Goal: Transaction & Acquisition: Purchase product/service

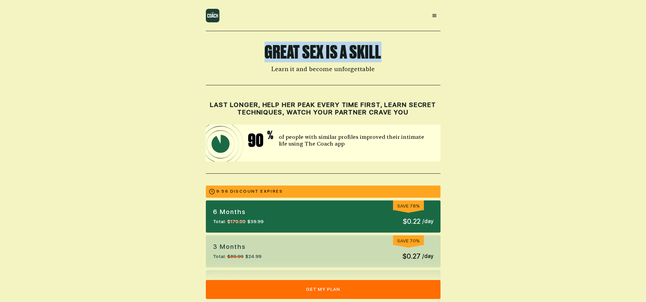
drag, startPoint x: 265, startPoint y: 52, endPoint x: 380, endPoint y: 54, distance: 114.9
click at [380, 54] on h1 "Great Sex is a Skill" at bounding box center [323, 52] width 235 height 18
click at [331, 52] on h1 "Great Sex is a Skill" at bounding box center [323, 52] width 235 height 18
drag, startPoint x: 265, startPoint y: 50, endPoint x: 382, endPoint y: 48, distance: 117.3
click at [382, 48] on h1 "Great Sex is a Skill" at bounding box center [323, 52] width 235 height 18
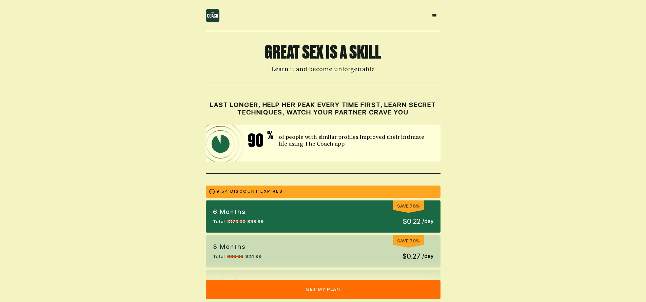
click at [316, 50] on h1 "Great Sex is a Skill" at bounding box center [323, 52] width 235 height 18
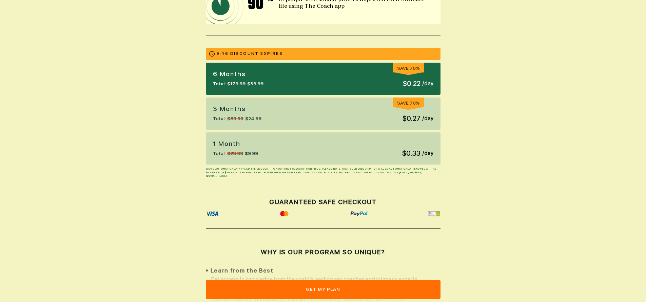
scroll to position [129, 0]
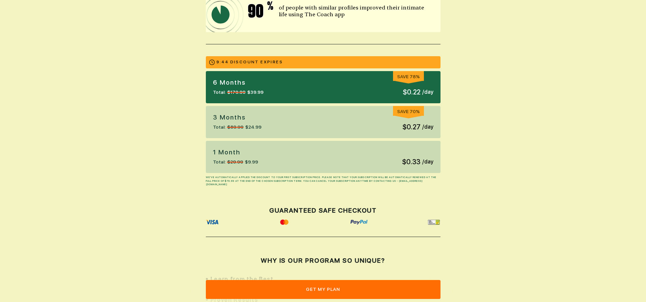
click at [331, 87] on div "6 months Total: $179.99 $39.99 Save 78% $0.22 / day" at bounding box center [323, 87] width 235 height 32
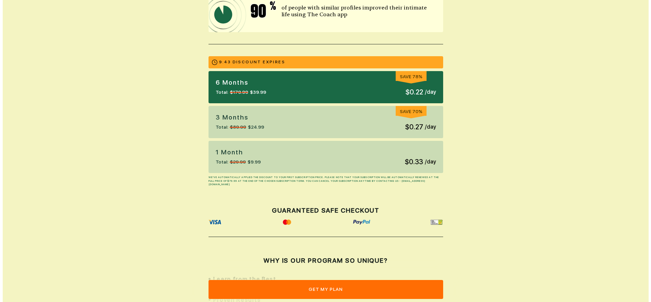
scroll to position [214, 0]
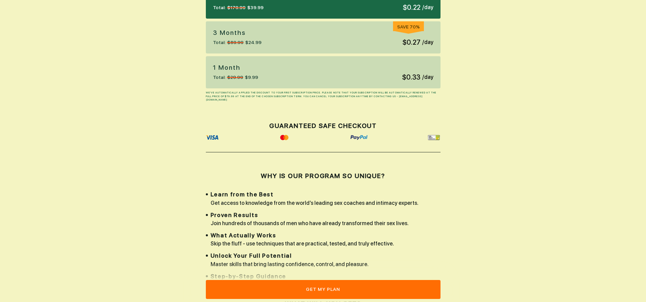
click at [324, 288] on button "get my plan" at bounding box center [323, 289] width 235 height 19
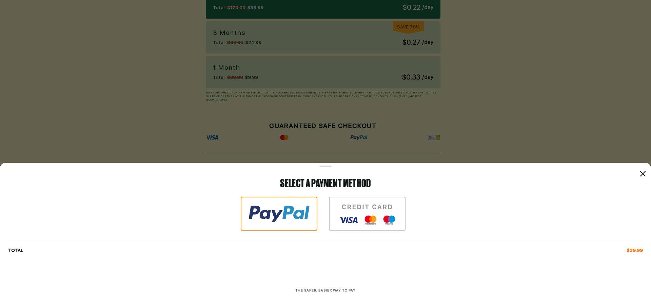
click at [283, 217] on img at bounding box center [279, 214] width 77 height 34
click at [361, 218] on img at bounding box center [367, 214] width 77 height 34
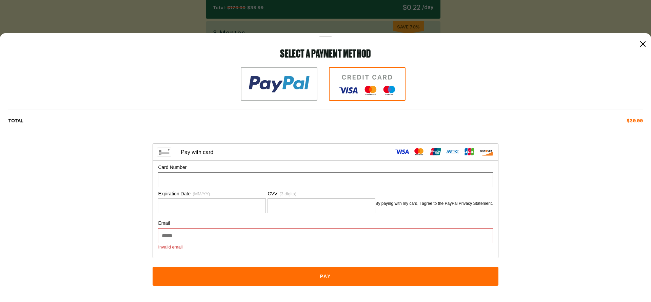
scroll to position [0, 0]
click at [308, 165] on div "Card Number" at bounding box center [325, 167] width 335 height 7
click at [297, 122] on div "TOTAL $39.99" at bounding box center [325, 121] width 634 height 7
click at [306, 147] on div "Pay with card" at bounding box center [325, 152] width 345 height 17
click at [279, 100] on img at bounding box center [279, 84] width 77 height 34
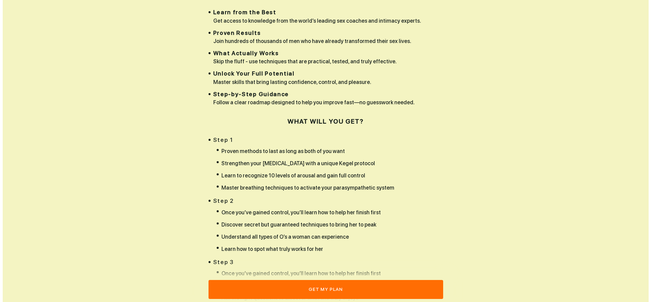
scroll to position [802, 0]
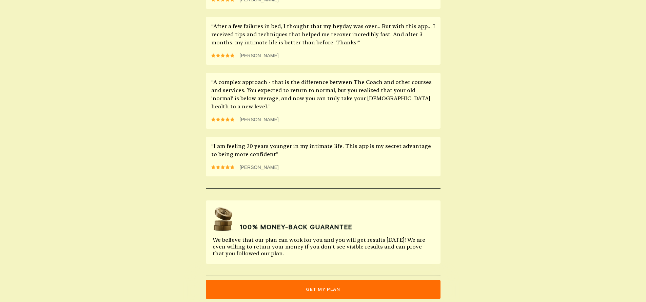
click at [316, 123] on div "“Now I can last for an entire night! After using The Coach for about 2 months, …" at bounding box center [323, 72] width 235 height 207
click at [322, 289] on button "get my plan" at bounding box center [323, 289] width 235 height 19
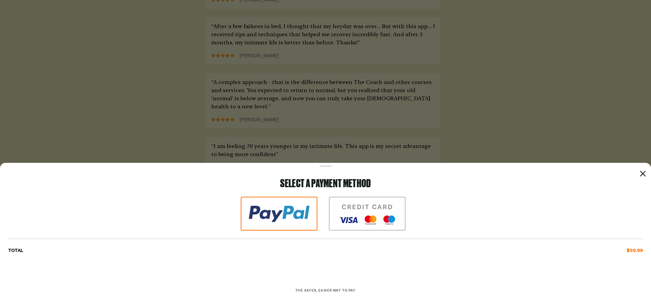
click at [334, 290] on span "The safer, easier way to pay" at bounding box center [325, 290] width 60 height 4
click at [373, 222] on img at bounding box center [367, 214] width 77 height 34
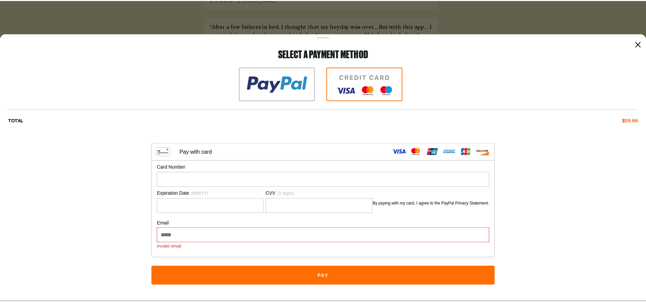
scroll to position [0, 0]
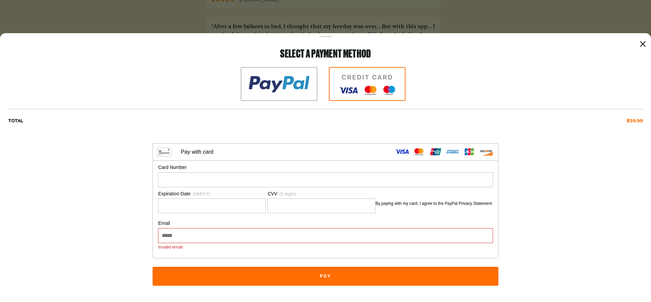
click at [644, 44] on icon at bounding box center [642, 43] width 5 height 5
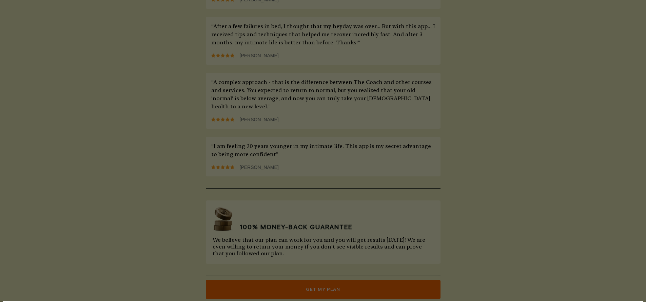
click at [221, 154] on div "“I am feeling 20 years younger in my intimate life. This app is my secret advan…" at bounding box center [323, 157] width 235 height 40
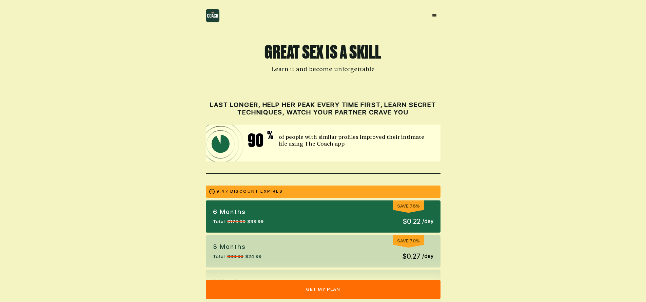
click at [266, 52] on h1 "Great Sex is a Skill" at bounding box center [323, 52] width 235 height 18
drag, startPoint x: 264, startPoint y: 52, endPoint x: 384, endPoint y: 51, distance: 119.3
click at [375, 50] on h1 "Great Sex is a Skill" at bounding box center [323, 52] width 235 height 18
click at [386, 51] on h1 "Great Sex is a Skill" at bounding box center [323, 52] width 235 height 18
click at [338, 51] on h1 "Great Sex is a Skill" at bounding box center [323, 52] width 235 height 18
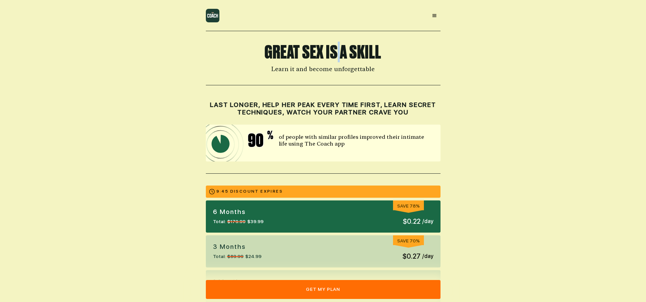
click at [338, 51] on h1 "Great Sex is a Skill" at bounding box center [323, 52] width 235 height 18
click at [286, 52] on h1 "Great Sex is a Skill" at bounding box center [323, 52] width 235 height 18
click at [368, 51] on h1 "Great Sex is a Skill" at bounding box center [323, 52] width 235 height 18
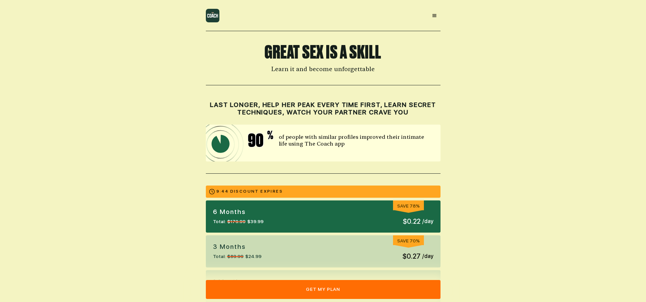
click at [323, 53] on h1 "Great Sex is a Skill" at bounding box center [323, 52] width 235 height 18
click at [284, 53] on h1 "Great Sex is a Skill" at bounding box center [323, 52] width 235 height 18
click at [353, 54] on h1 "Great Sex is a Skill" at bounding box center [323, 52] width 235 height 18
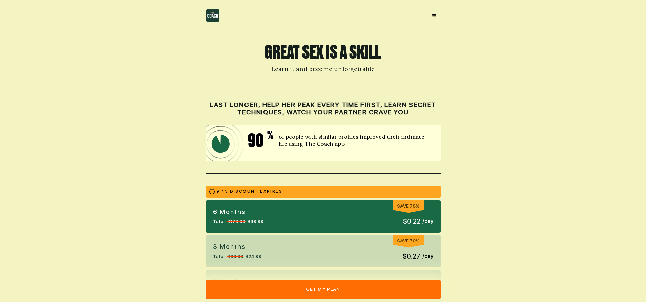
click at [286, 49] on h1 "Great Sex is a Skill" at bounding box center [323, 52] width 235 height 18
click at [348, 52] on h1 "Great Sex is a Skill" at bounding box center [323, 52] width 235 height 18
drag, startPoint x: 348, startPoint y: 52, endPoint x: 318, endPoint y: 72, distance: 35.9
click at [348, 53] on h1 "Great Sex is a Skill" at bounding box center [323, 52] width 235 height 18
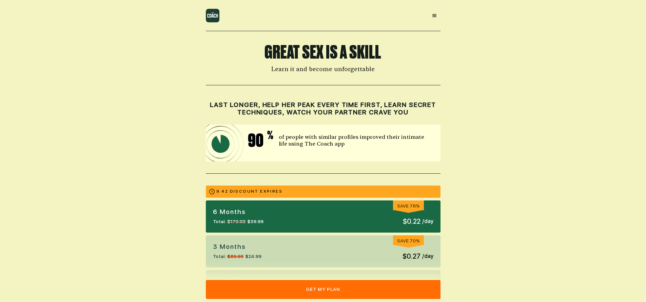
click at [280, 49] on h1 "Great Sex is a Skill" at bounding box center [323, 52] width 235 height 18
click at [360, 54] on h1 "Great Sex is a Skill" at bounding box center [323, 52] width 235 height 18
click at [293, 48] on h1 "Great Sex is a Skill" at bounding box center [323, 52] width 235 height 18
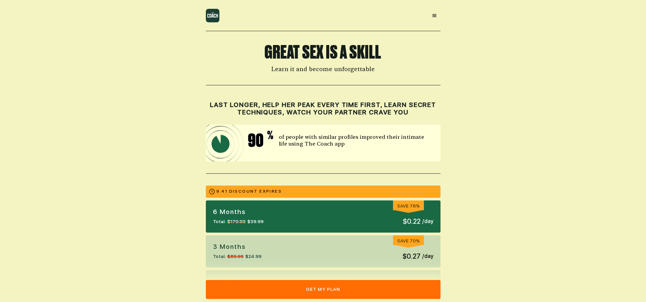
click at [281, 52] on h1 "Great Sex is a Skill" at bounding box center [323, 52] width 235 height 18
click at [350, 49] on h1 "Great Sex is a Skill" at bounding box center [323, 52] width 235 height 18
click at [281, 49] on h1 "Great Sex is a Skill" at bounding box center [323, 52] width 235 height 18
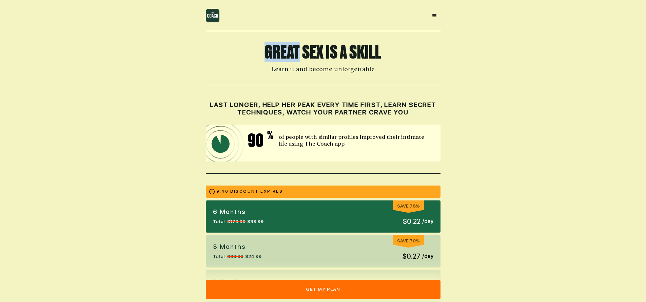
click at [281, 49] on h1 "Great Sex is a Skill" at bounding box center [323, 52] width 235 height 18
click at [363, 49] on h1 "Great Sex is a Skill" at bounding box center [323, 52] width 235 height 18
click at [287, 53] on h1 "Great Sex is a Skill" at bounding box center [323, 52] width 235 height 18
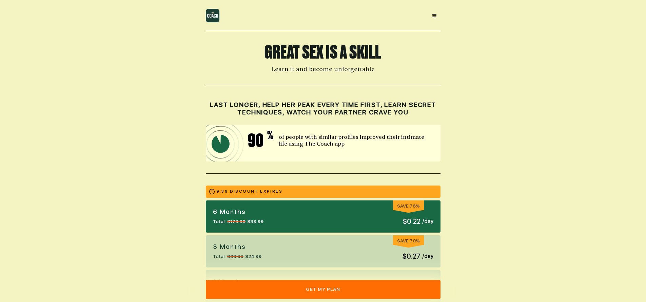
click at [352, 50] on h1 "Great Sex is a Skill" at bounding box center [323, 52] width 235 height 18
click at [234, 50] on h1 "Great Sex is a Skill" at bounding box center [323, 52] width 235 height 18
drag, startPoint x: 152, startPoint y: 44, endPoint x: 214, endPoint y: 50, distance: 62.4
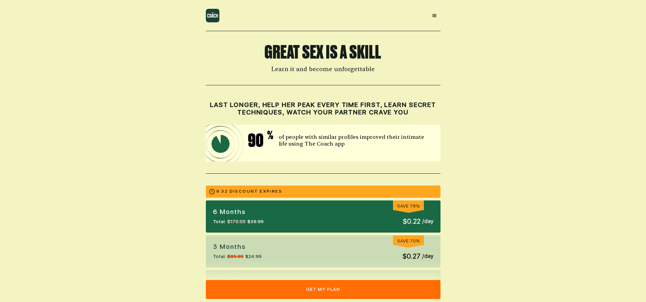
click at [438, 18] on div at bounding box center [434, 16] width 12 height 12
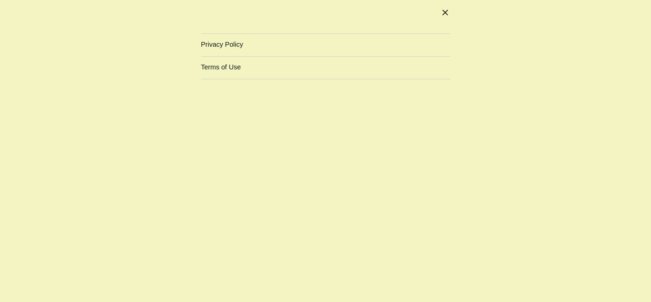
click at [453, 13] on div "Privacy Policy Terms of Use" at bounding box center [325, 151] width 651 height 302
click at [442, 14] on icon at bounding box center [444, 12] width 5 height 5
